Goal: Information Seeking & Learning: Check status

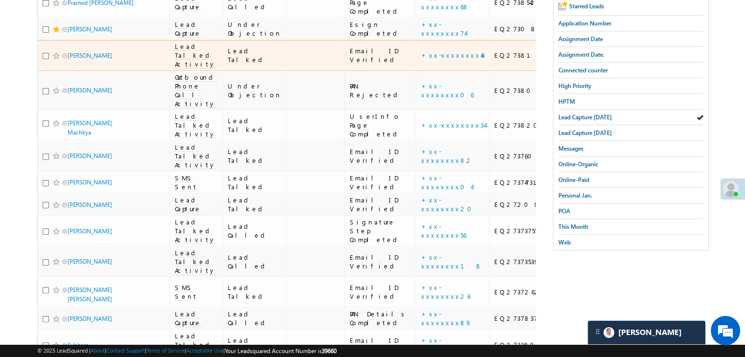
scroll to position [147, 0]
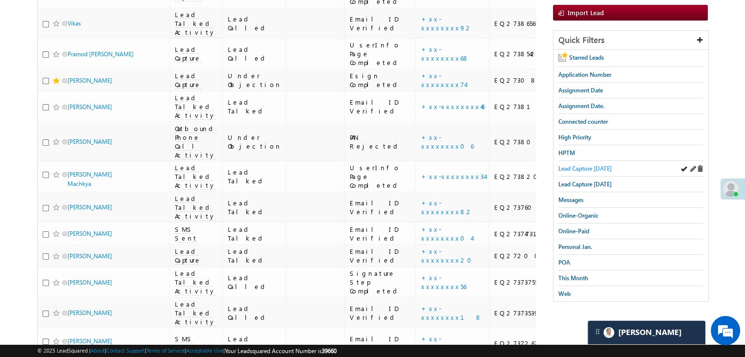
click at [593, 165] on span "Lead Capture [DATE]" at bounding box center [584, 168] width 53 height 7
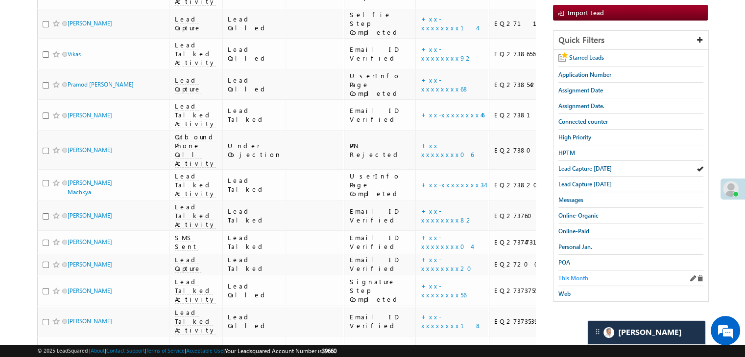
click at [572, 275] on span "This Month" at bounding box center [573, 278] width 30 height 7
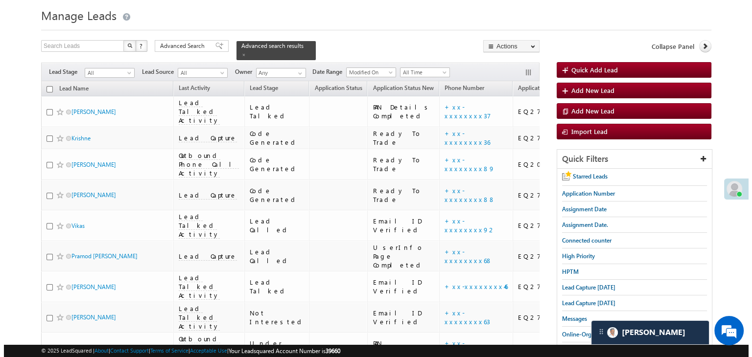
scroll to position [0, 0]
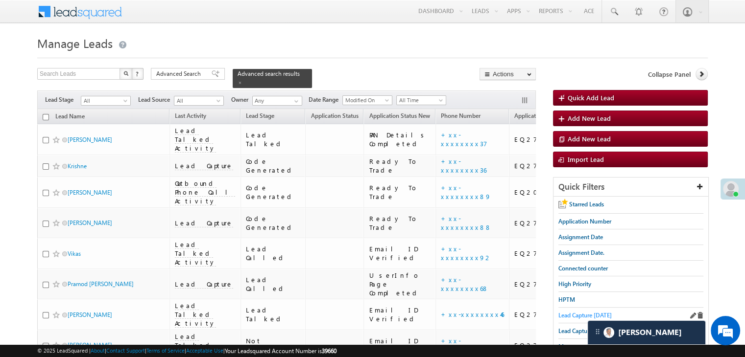
click at [585, 313] on span "Lead Capture [DATE]" at bounding box center [584, 315] width 53 height 7
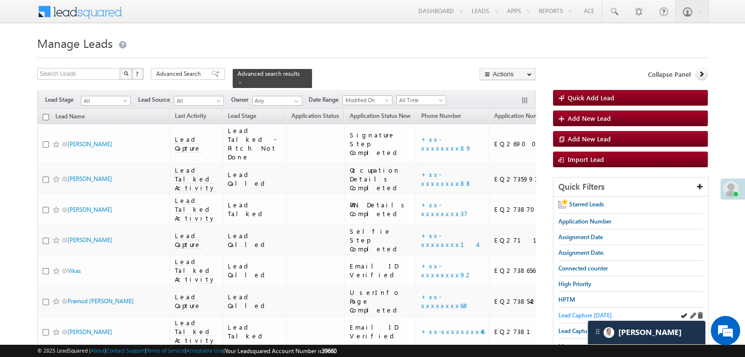
click at [571, 312] on span "Lead Capture [DATE]" at bounding box center [584, 315] width 53 height 7
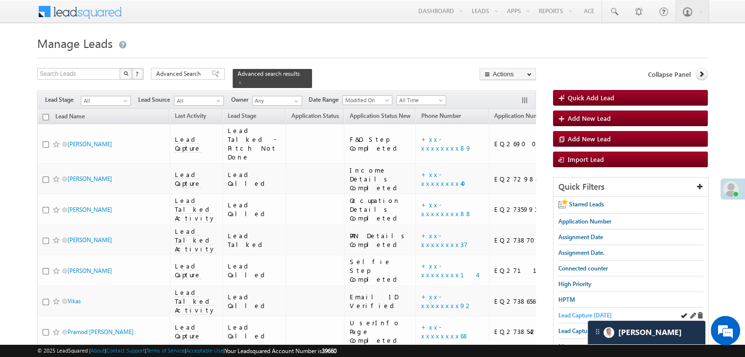
click at [571, 314] on span "Lead Capture [DATE]" at bounding box center [584, 315] width 53 height 7
click at [576, 312] on span "Lead Capture [DATE]" at bounding box center [584, 315] width 53 height 7
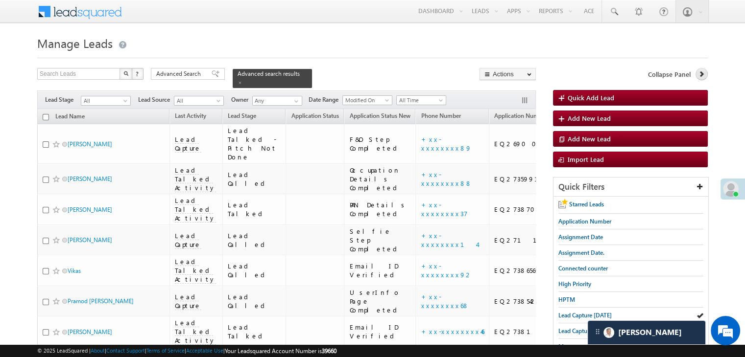
click at [699, 72] on icon at bounding box center [701, 73] width 7 height 7
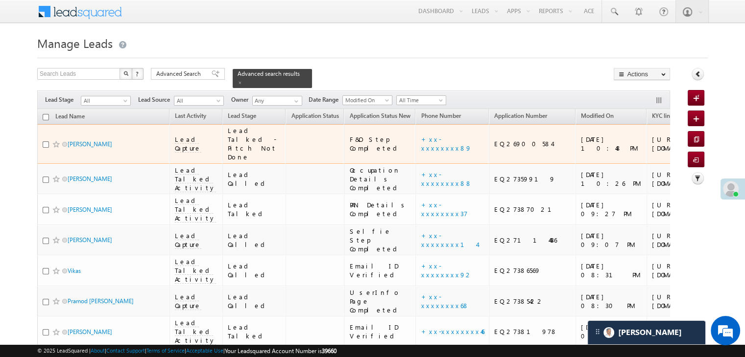
click at [652, 147] on div "https://angelbroking1-pk3em7sa.customui-test.leadsquared.com?leadId=c1fa9079-fc…" at bounding box center [682, 144] width 60 height 18
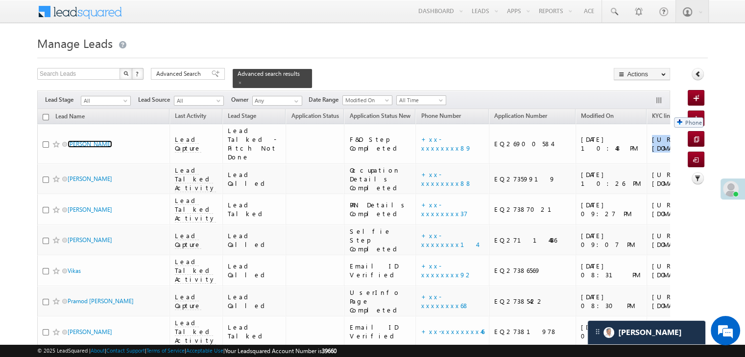
drag, startPoint x: 422, startPoint y: 112, endPoint x: 669, endPoint y: 113, distance: 246.7
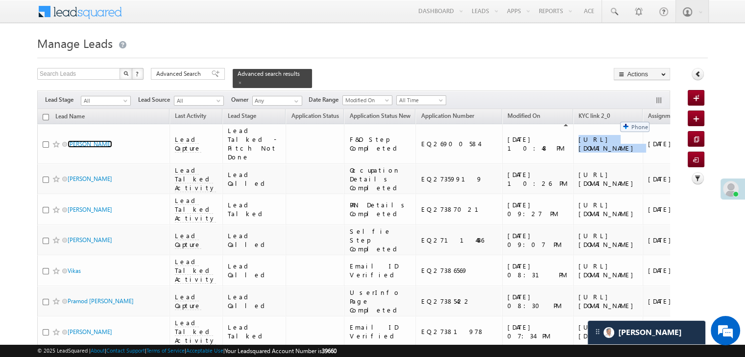
drag, startPoint x: 644, startPoint y: 110, endPoint x: 610, endPoint y: 117, distance: 34.5
drag, startPoint x: 601, startPoint y: 109, endPoint x: 668, endPoint y: 111, distance: 66.6
click at [700, 77] on icon at bounding box center [697, 73] width 7 height 7
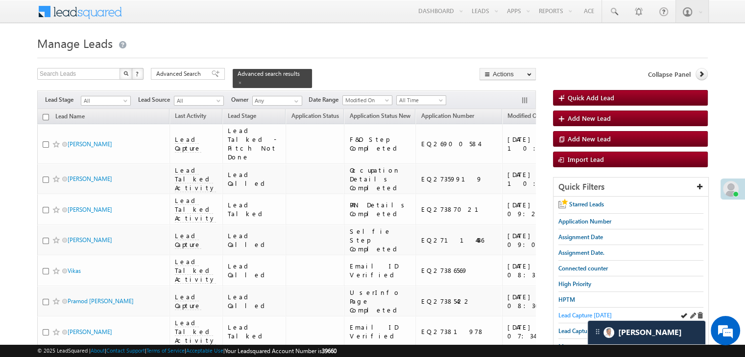
click at [570, 316] on span "Lead Capture [DATE]" at bounding box center [584, 315] width 53 height 7
click at [583, 249] on span "Assignment Date." at bounding box center [581, 252] width 46 height 7
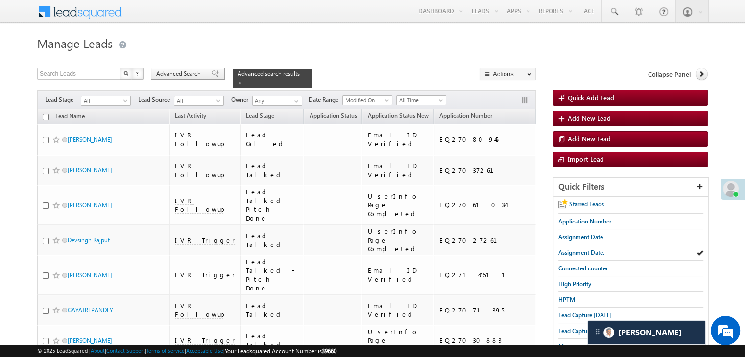
click at [211, 71] on span at bounding box center [215, 73] width 8 height 7
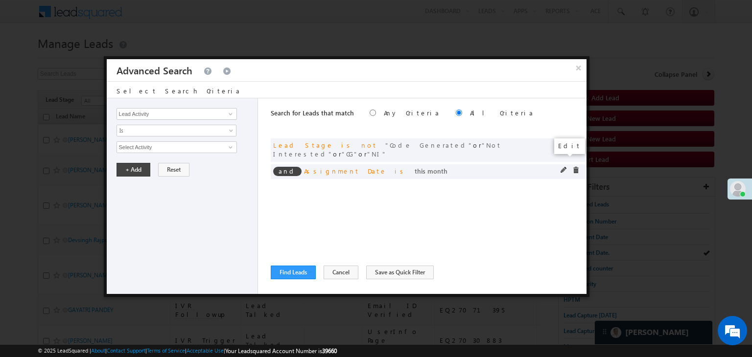
click at [564, 167] on span at bounding box center [564, 170] width 7 height 7
click at [225, 149] on link "This Month" at bounding box center [177, 147] width 120 height 12
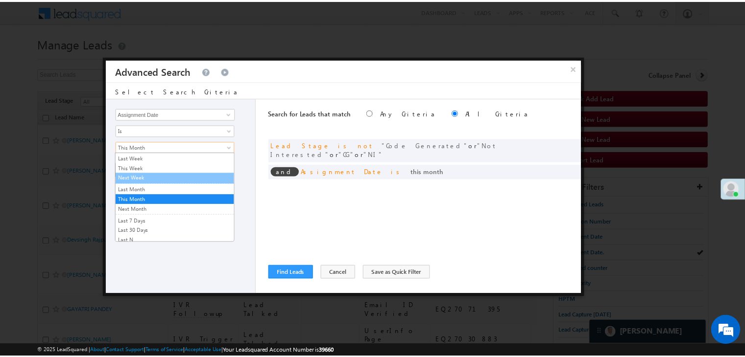
scroll to position [0, 0]
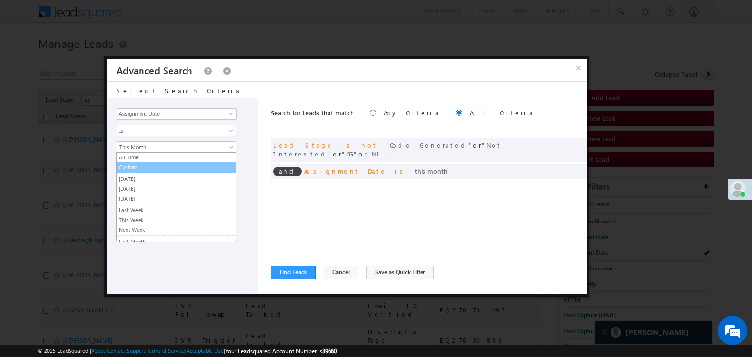
click at [164, 167] on link "Custom" at bounding box center [176, 167] width 119 height 9
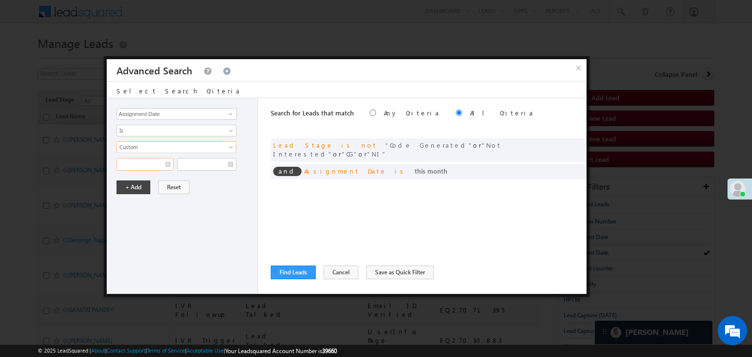
click at [154, 159] on input "text" at bounding box center [145, 164] width 57 height 13
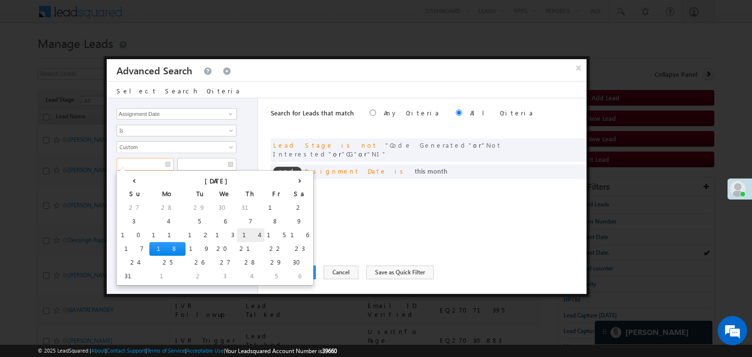
click at [237, 234] on td "14" at bounding box center [250, 236] width 27 height 14
type input "08/14/25"
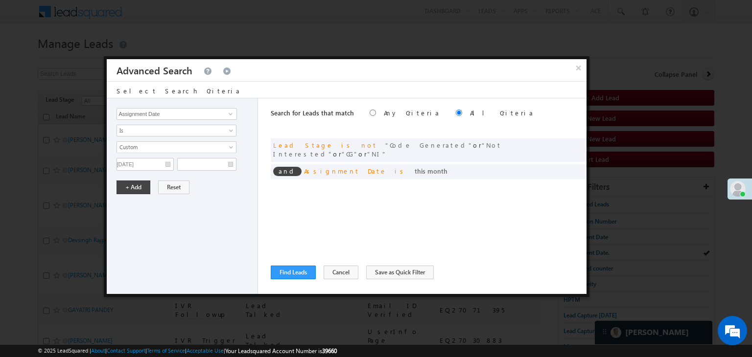
click at [219, 153] on div "All Time Custom Yesterday Today Tomorrow Last Week This Week Next Week Last Mon…" at bounding box center [185, 155] width 137 height 29
click at [220, 164] on input "text" at bounding box center [206, 164] width 59 height 13
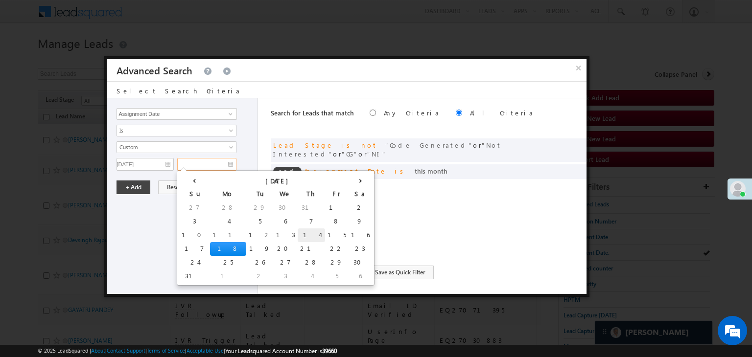
click at [298, 231] on td "14" at bounding box center [311, 236] width 27 height 14
type input "08/14/25"
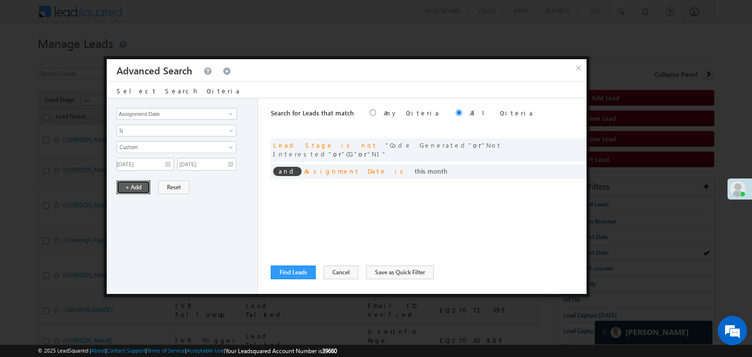
click at [140, 186] on button "+ Add" at bounding box center [134, 188] width 34 height 14
click at [268, 261] on div "Lead Activity Task Sales Group Prospect Id WA Last Message Timestamp 4th Day Di…" at bounding box center [347, 196] width 480 height 196
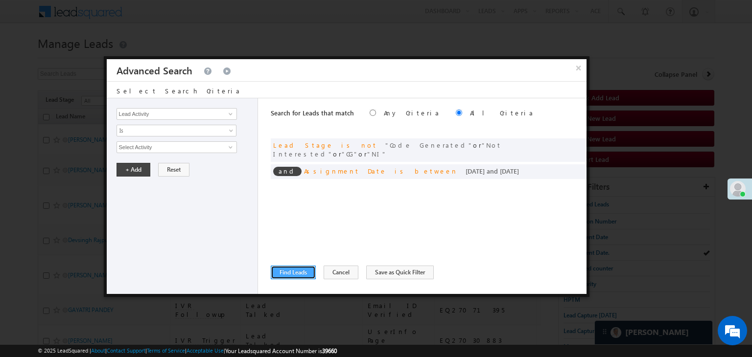
click at [287, 272] on button "Find Leads" at bounding box center [293, 273] width 45 height 14
